Goal: Task Accomplishment & Management: Manage account settings

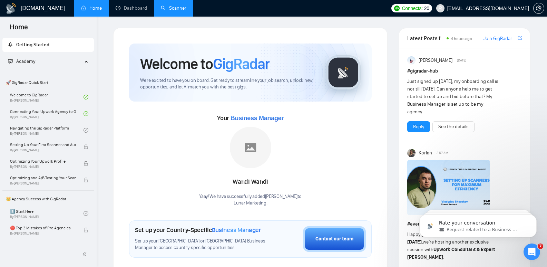
click at [171, 7] on link "Scanner" at bounding box center [174, 8] width 26 height 6
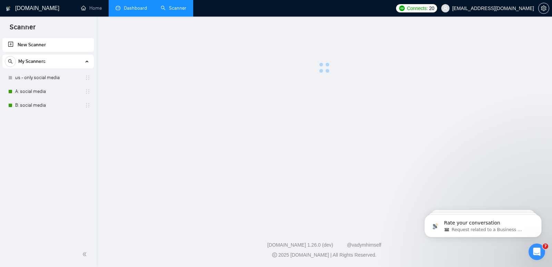
click at [127, 11] on link "Dashboard" at bounding box center [131, 8] width 31 height 6
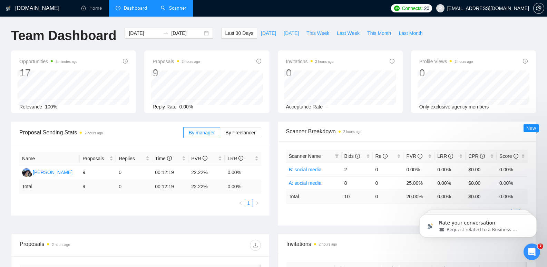
click at [284, 35] on span "[DATE]" at bounding box center [291, 33] width 15 height 8
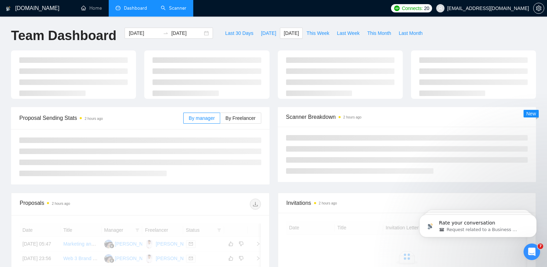
type input "[DATE]"
